Goal: Go to known website: Go to known website

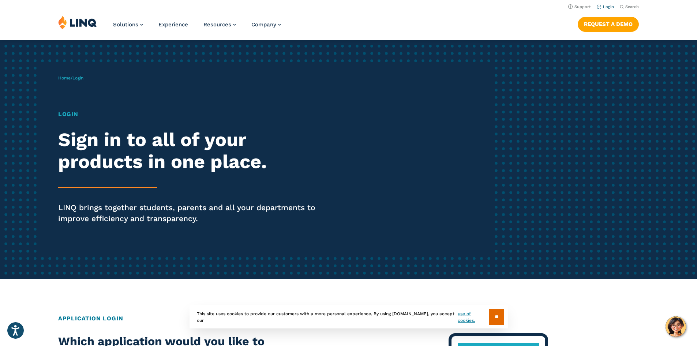
click at [601, 6] on link "Login" at bounding box center [605, 6] width 17 height 5
click at [599, 8] on link "Login" at bounding box center [605, 6] width 17 height 5
click at [69, 78] on link "Home" at bounding box center [64, 77] width 12 height 5
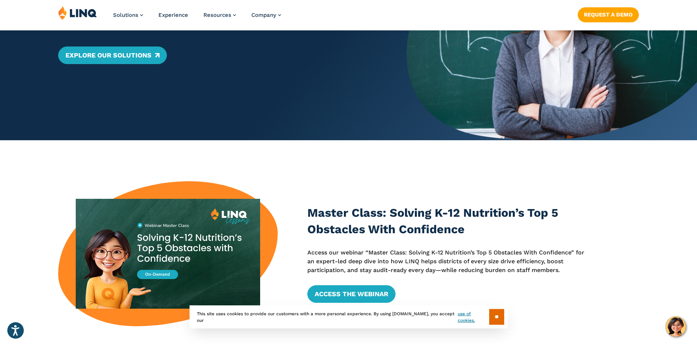
scroll to position [220, 0]
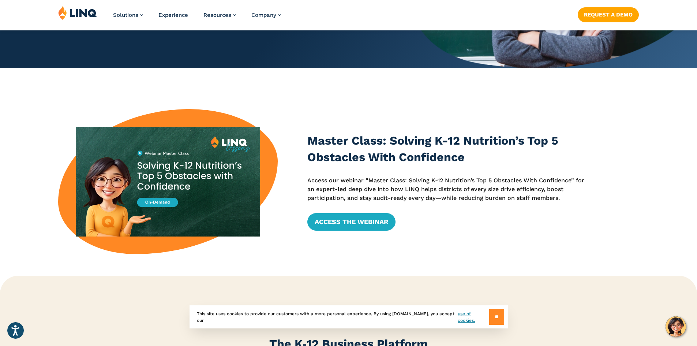
click at [495, 322] on input "**" at bounding box center [496, 317] width 15 height 16
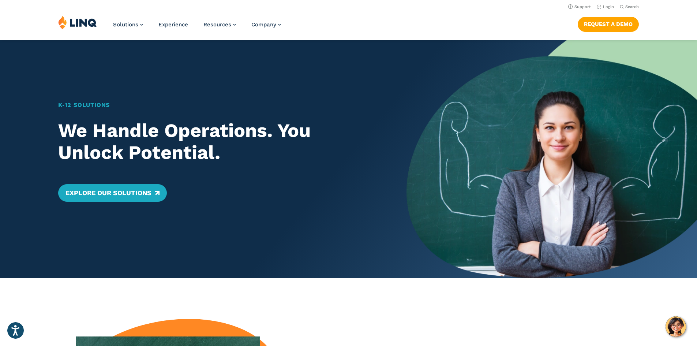
scroll to position [0, 0]
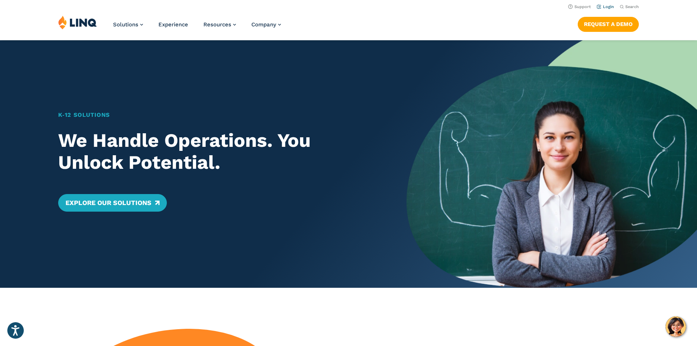
click at [602, 8] on link "Login" at bounding box center [605, 6] width 17 height 5
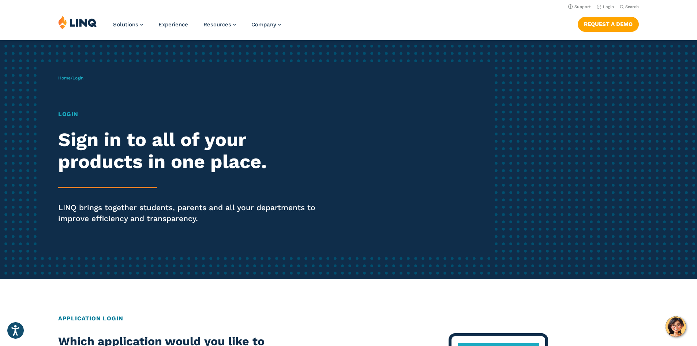
drag, startPoint x: 62, startPoint y: 110, endPoint x: 63, endPoint y: 113, distance: 3.7
click at [62, 112] on h1 "Login" at bounding box center [192, 114] width 269 height 9
click at [63, 114] on h1 "Login" at bounding box center [192, 114] width 269 height 9
click at [77, 22] on img at bounding box center [77, 22] width 39 height 14
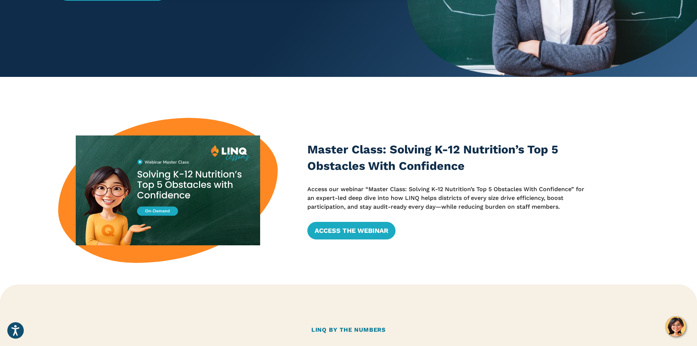
scroll to position [329, 0]
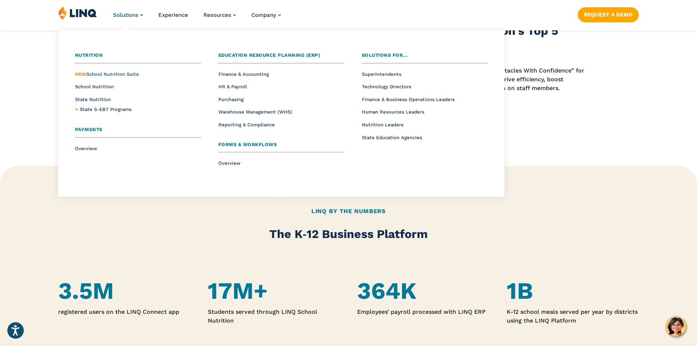
click at [102, 76] on span "NEW School Nutrition Suite" at bounding box center [107, 73] width 64 height 5
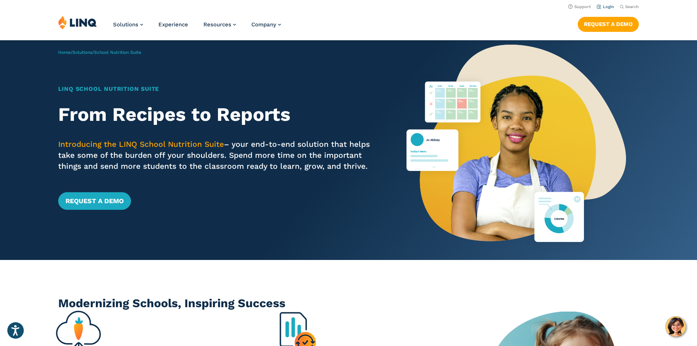
click at [605, 5] on link "Login" at bounding box center [605, 6] width 17 height 5
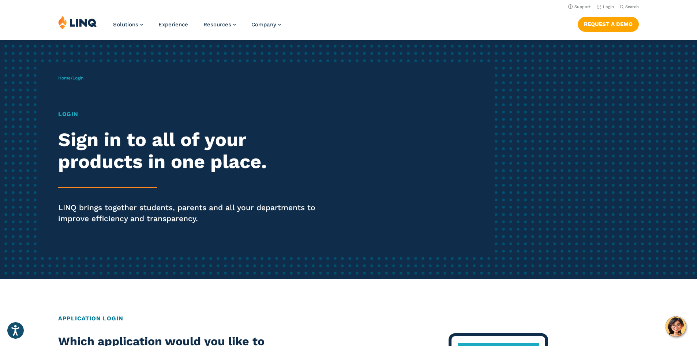
click at [74, 113] on h1 "Login" at bounding box center [192, 114] width 269 height 9
click at [68, 74] on div "Home / Login Login Sign in to all of your products in one place. LINQ brings to…" at bounding box center [275, 159] width 435 height 187
click at [83, 77] on span "Login" at bounding box center [77, 77] width 11 height 5
click at [81, 79] on span "Login" at bounding box center [77, 77] width 11 height 5
click at [66, 78] on link "Home" at bounding box center [64, 77] width 12 height 5
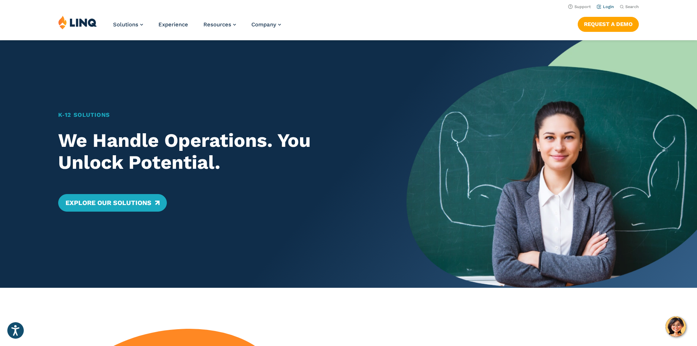
click at [608, 10] on li "Login" at bounding box center [605, 6] width 17 height 8
click at [609, 6] on link "Login" at bounding box center [605, 6] width 17 height 5
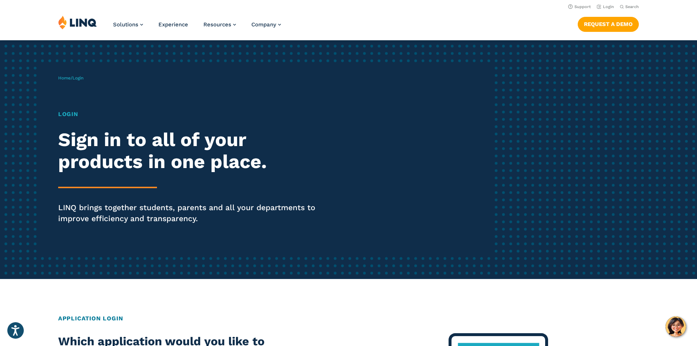
click at [65, 116] on h1 "Login" at bounding box center [192, 114] width 269 height 9
drag, startPoint x: 65, startPoint y: 115, endPoint x: 59, endPoint y: 105, distance: 12.5
click at [66, 115] on h1 "Login" at bounding box center [192, 114] width 269 height 9
drag, startPoint x: 78, startPoint y: 80, endPoint x: 71, endPoint y: 78, distance: 7.1
click at [74, 83] on div "Home / Login Login Sign in to all of your products in one place. LINQ brings to…" at bounding box center [275, 159] width 435 height 187
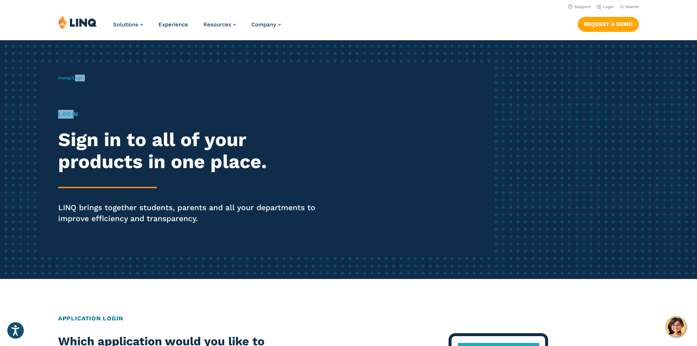
click at [78, 80] on span "Login" at bounding box center [77, 77] width 11 height 5
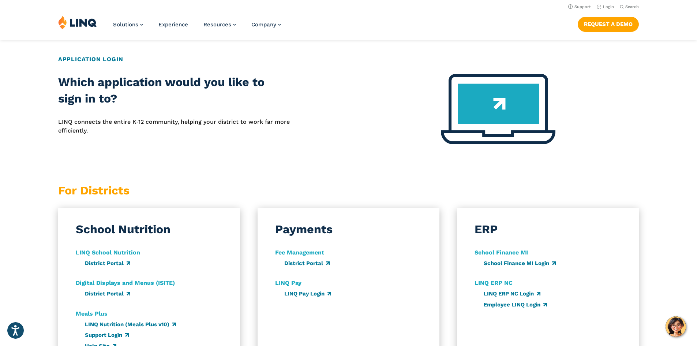
scroll to position [256, 0]
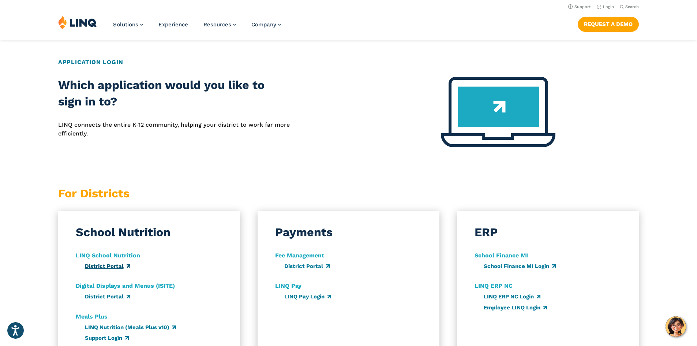
click at [111, 264] on link "District Portal" at bounding box center [107, 266] width 45 height 7
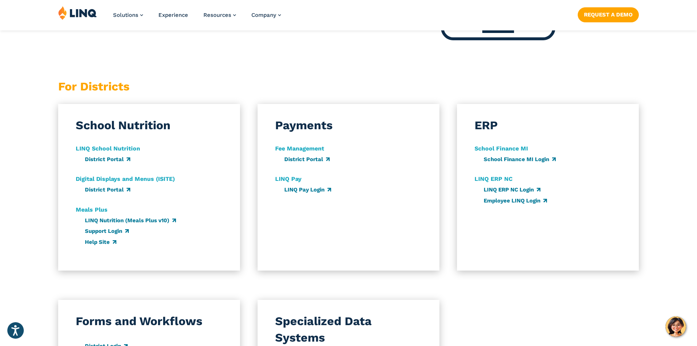
scroll to position [476, 0]
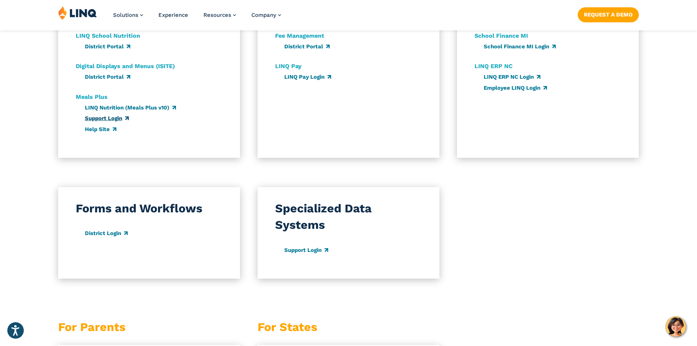
click at [104, 116] on link "Support Login" at bounding box center [107, 118] width 44 height 7
